Goal: Communication & Community: Answer question/provide support

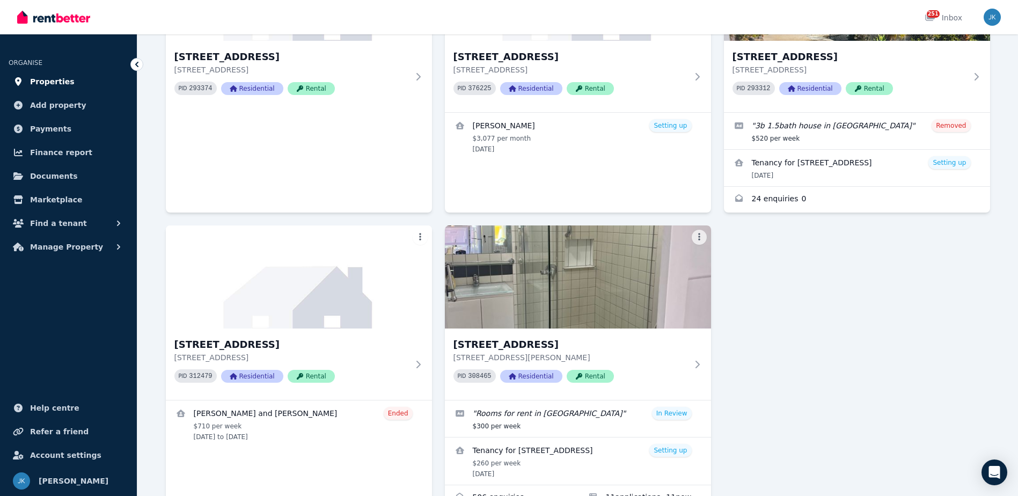
click at [57, 85] on span "Properties" at bounding box center [52, 81] width 45 height 13
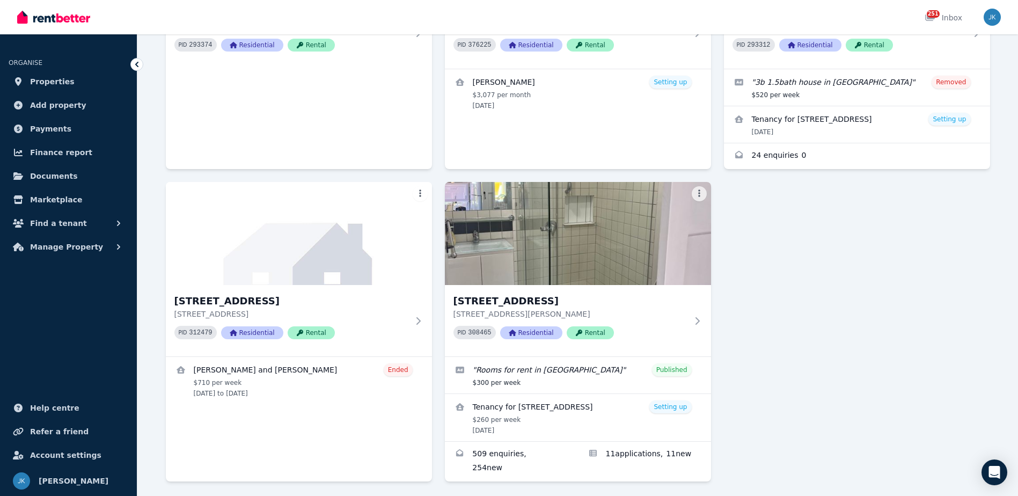
scroll to position [242, 0]
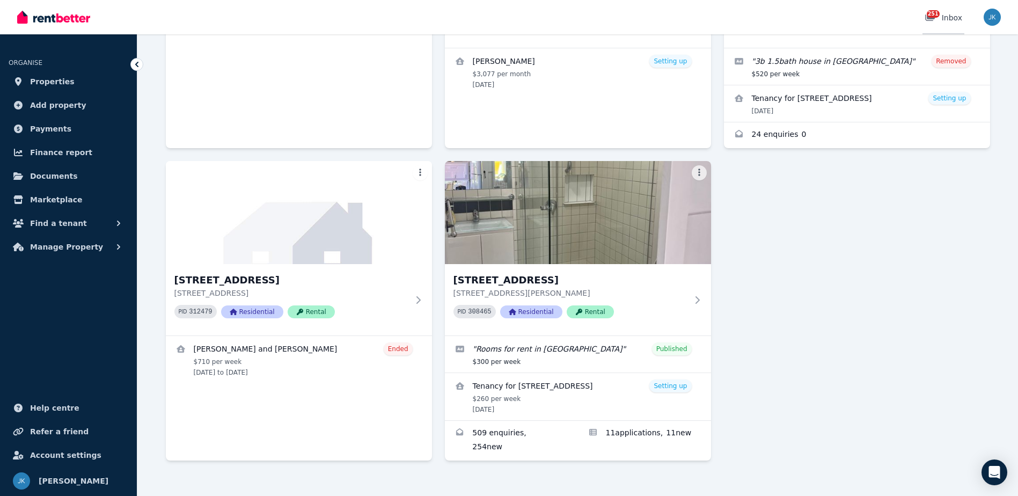
click at [952, 17] on div "251 Inbox" at bounding box center [943, 17] width 38 height 11
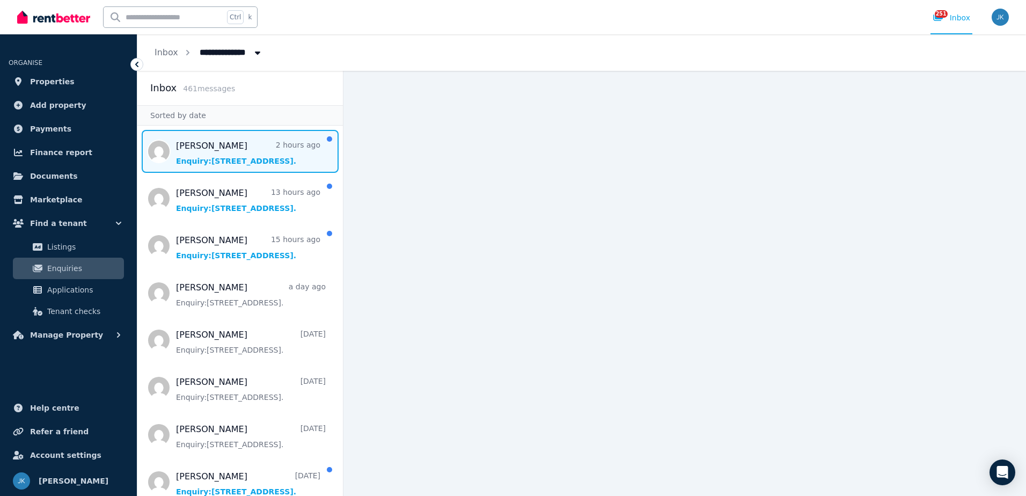
click at [294, 158] on span "Message list" at bounding box center [239, 151] width 205 height 43
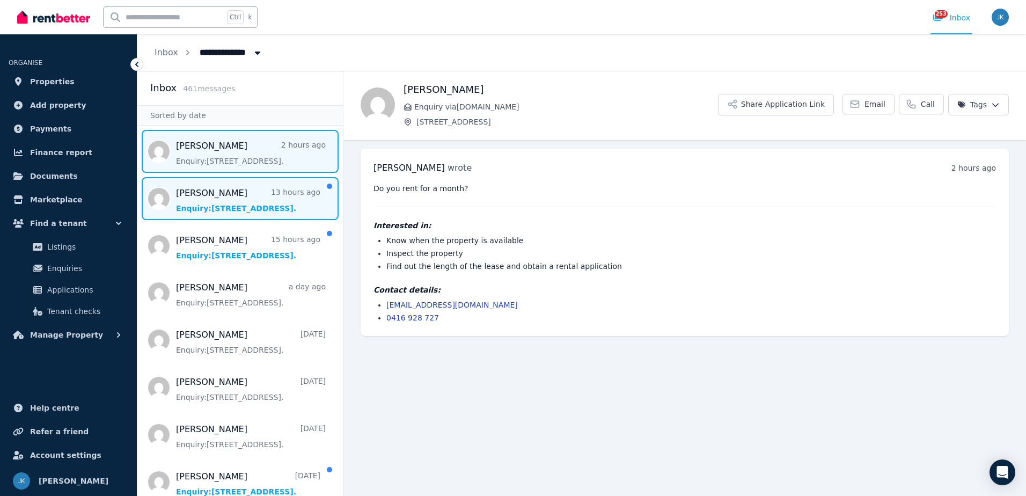
click at [255, 207] on span "Message list" at bounding box center [239, 198] width 205 height 43
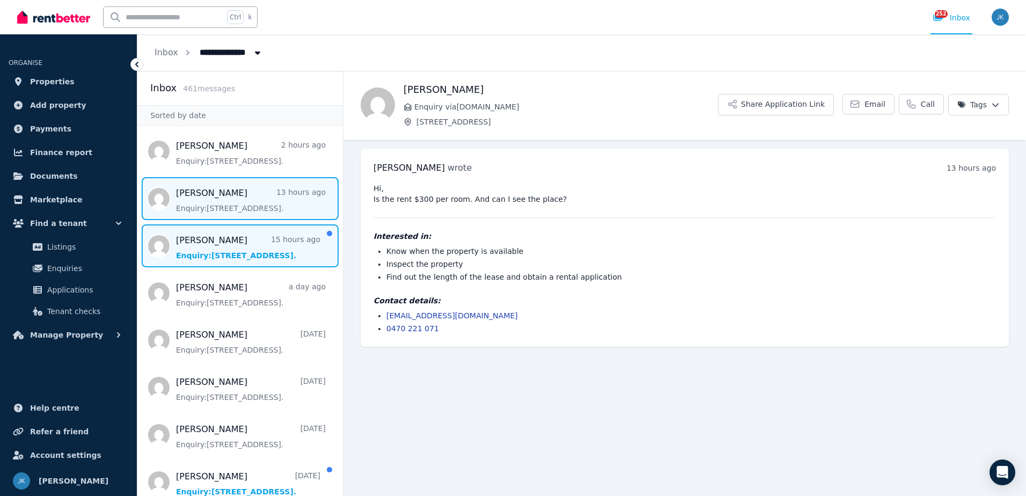
click at [234, 251] on span "Message list" at bounding box center [239, 245] width 205 height 43
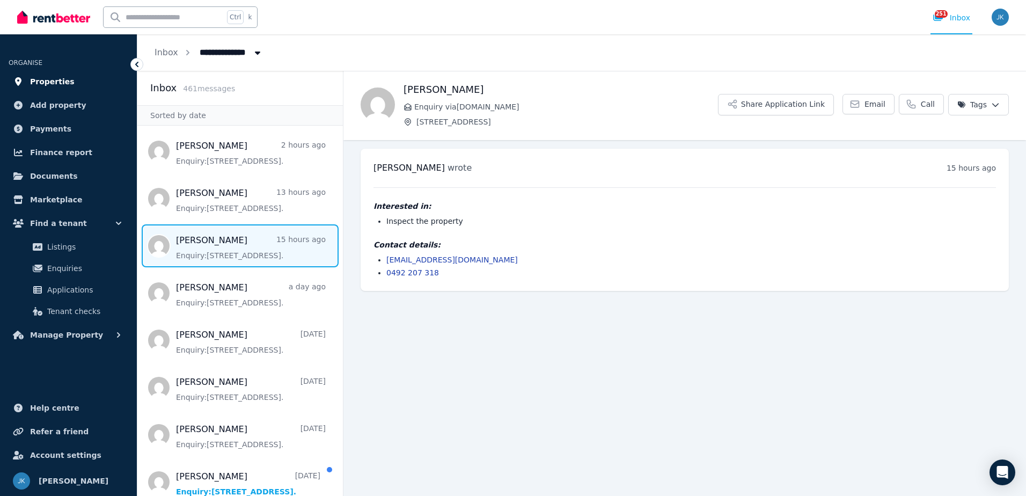
click at [44, 84] on span "Properties" at bounding box center [52, 81] width 45 height 13
